Goal: Information Seeking & Learning: Learn about a topic

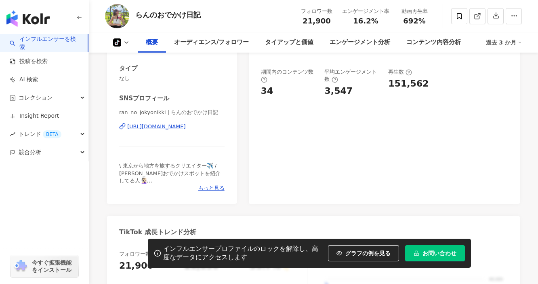
scroll to position [138, 0]
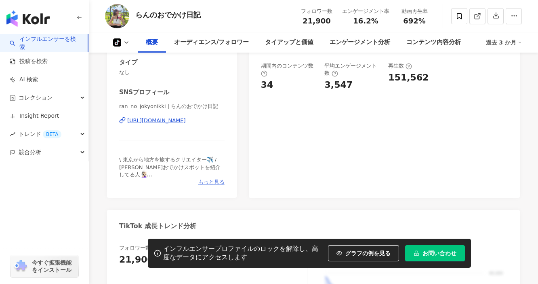
click at [204, 180] on span "もっと見る" at bounding box center [211, 181] width 26 height 7
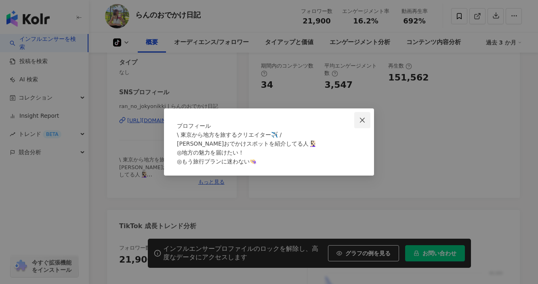
click at [358, 117] on span "Close" at bounding box center [362, 120] width 16 height 6
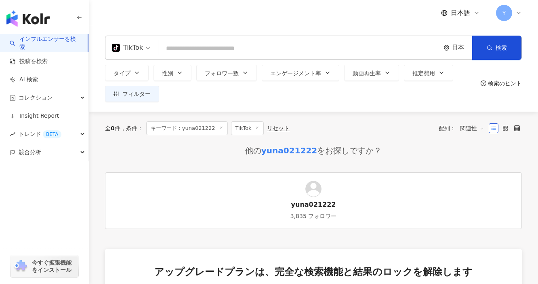
click at [229, 48] on input "search" at bounding box center [299, 48] width 275 height 15
click at [145, 51] on span "TikTok" at bounding box center [131, 47] width 38 height 13
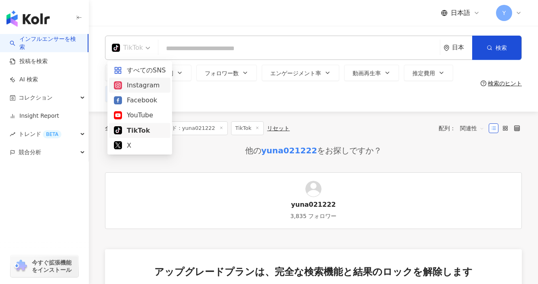
click at [141, 79] on div "Instagram" at bounding box center [139, 85] width 61 height 15
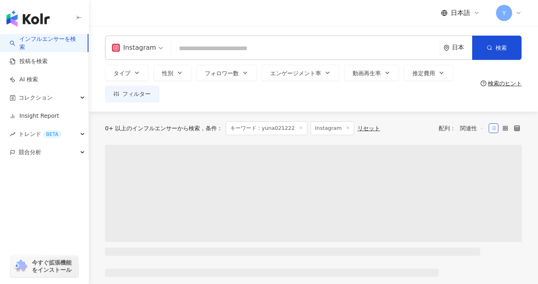
click at [208, 45] on input "search" at bounding box center [306, 48] width 262 height 15
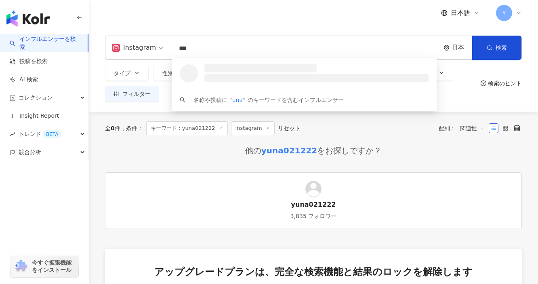
type input "****"
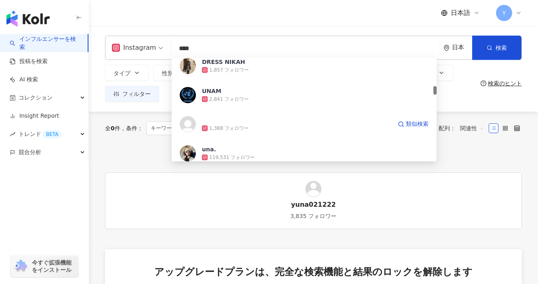
scroll to position [354, 0]
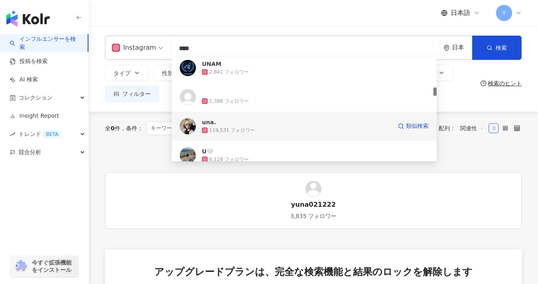
click at [199, 123] on div "una. 119,531 フォロワー 類似検索" at bounding box center [304, 126] width 265 height 29
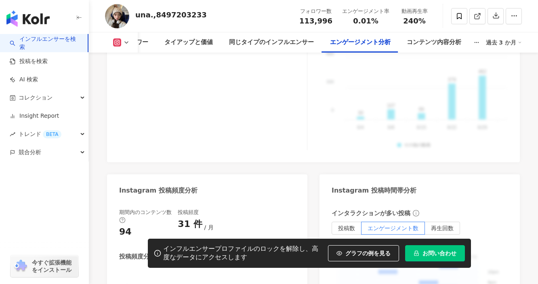
scroll to position [1866, 0]
